Goal: Task Accomplishment & Management: Manage account settings

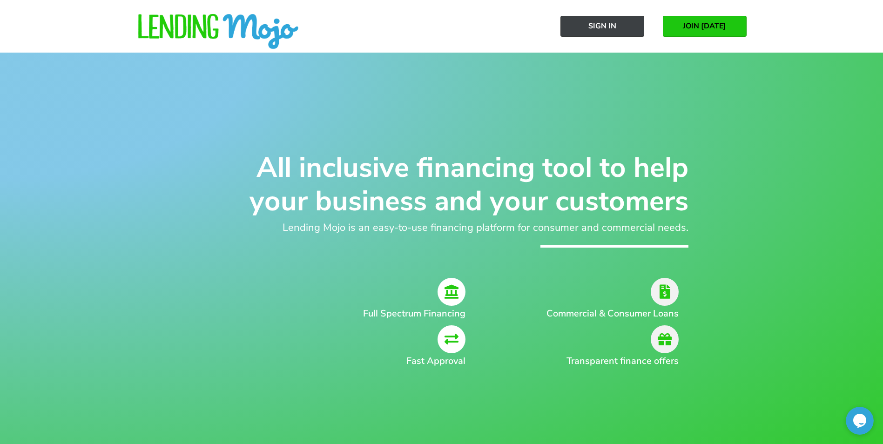
click at [610, 25] on span "Sign In" at bounding box center [603, 26] width 28 height 8
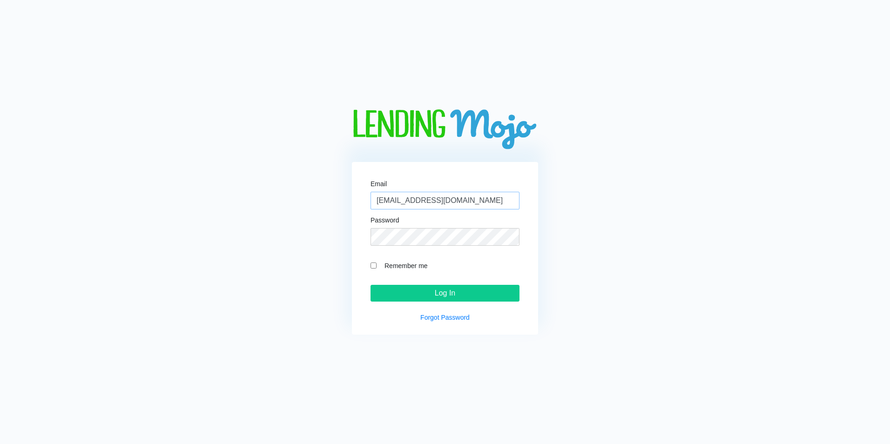
click at [481, 200] on input "pmalenick@ryanphelps.com" at bounding box center [445, 201] width 149 height 18
type input "[EMAIL_ADDRESS][DOMAIN_NAME]"
click at [452, 288] on input "Log In" at bounding box center [445, 293] width 149 height 17
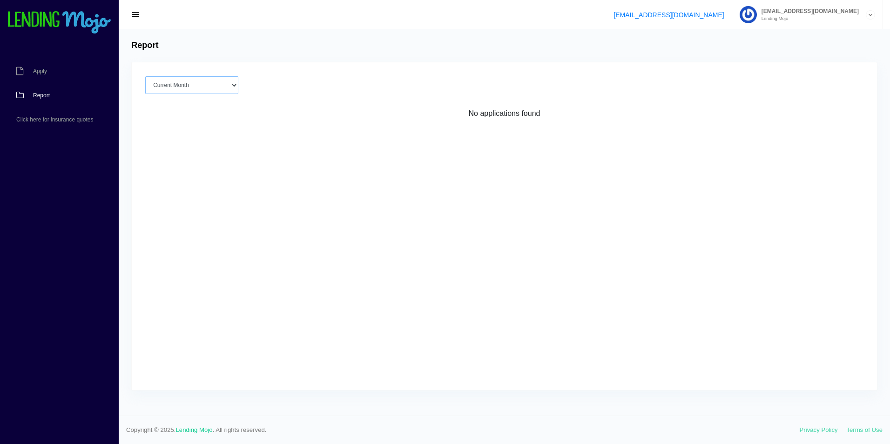
click at [237, 85] on select "Current Month [DATE] [DATE] [DATE] [DATE] [DATE] All time" at bounding box center [191, 85] width 93 height 18
click at [464, 124] on div "Current Month [DATE] [DATE] [DATE] [DATE] [DATE] All time Loading No applicatio…" at bounding box center [505, 226] width 746 height 328
click at [137, 14] on span "button" at bounding box center [135, 15] width 9 height 10
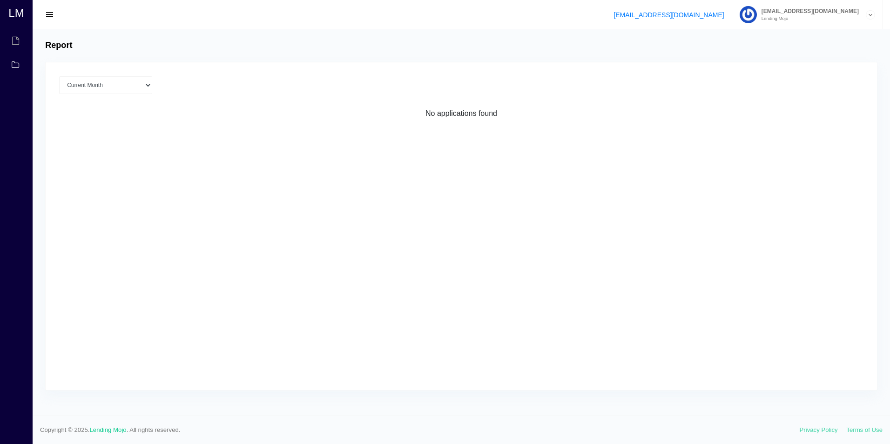
click at [862, 16] on div "hwaterman@ryanphelps.com Lending Mojo" at bounding box center [811, 14] width 109 height 13
click at [632, 89] on div "Current Month Aug 2025 Jul 2025 Jun 2025 May 2025 Apr 2025 All time" at bounding box center [461, 85] width 805 height 18
drag, startPoint x: 44, startPoint y: 14, endPoint x: 47, endPoint y: 18, distance: 5.0
click at [47, 18] on button "button" at bounding box center [50, 14] width 20 height 13
